Goal: Entertainment & Leisure: Consume media (video, audio)

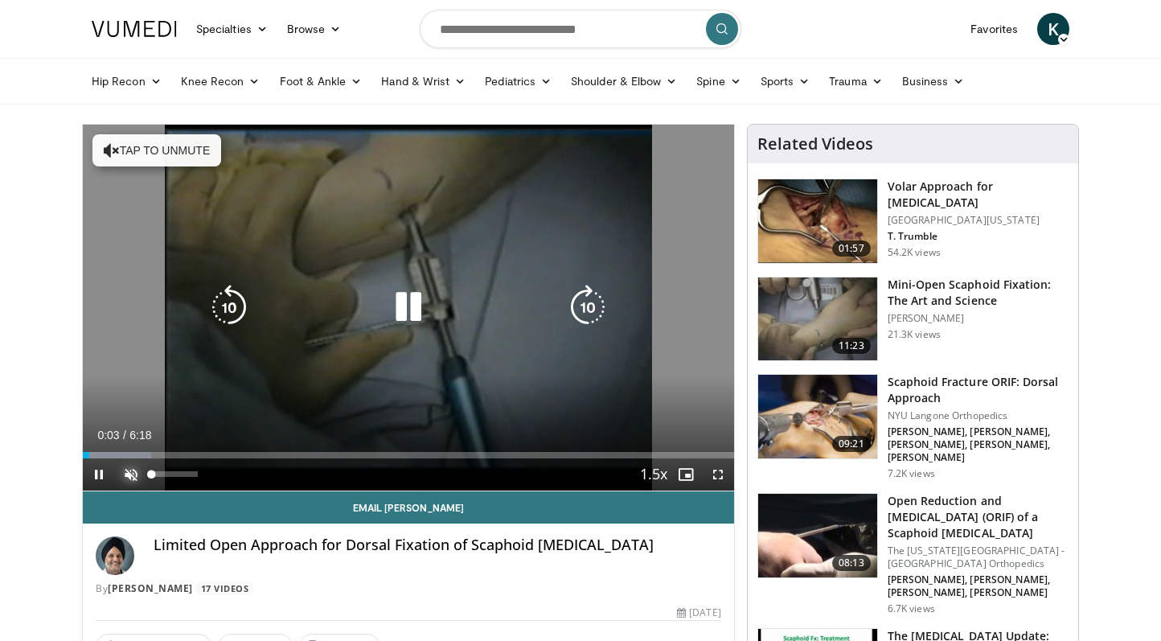
click at [130, 472] on span "Video Player" at bounding box center [131, 474] width 32 height 32
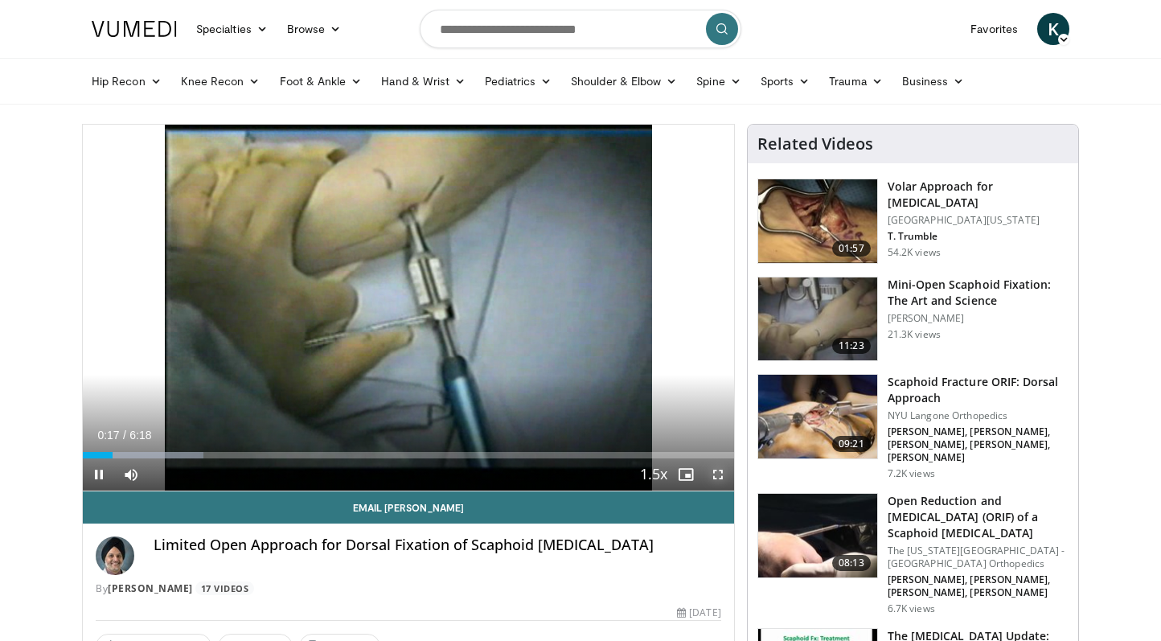
click at [711, 476] on span "Video Player" at bounding box center [718, 474] width 32 height 32
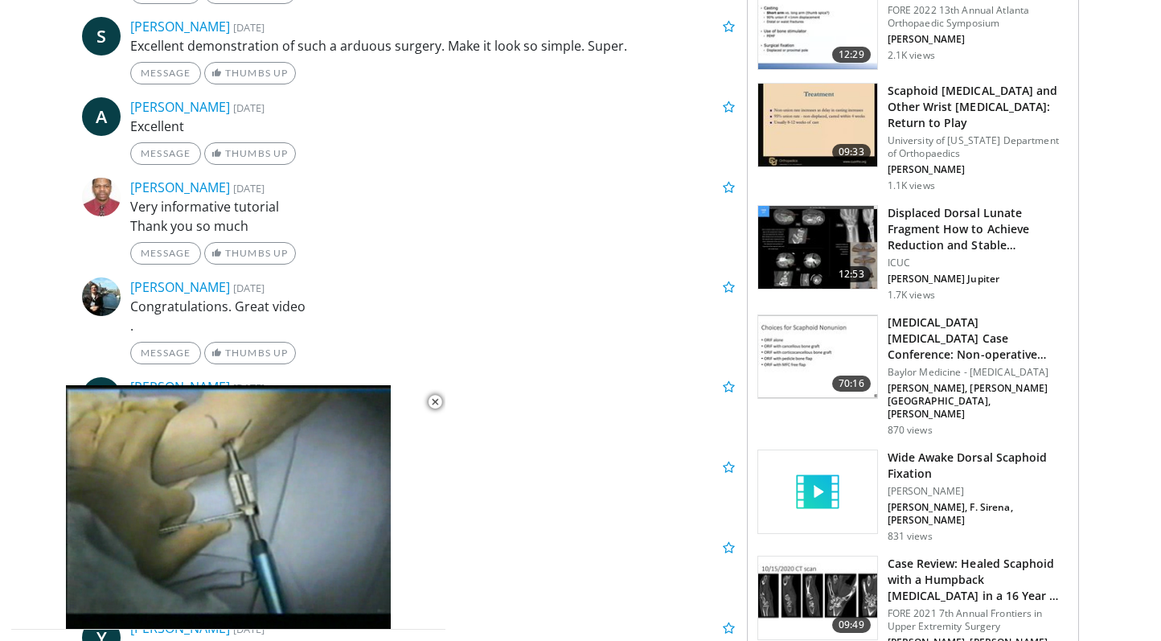
scroll to position [1007, 0]
